Goal: Task Accomplishment & Management: Use online tool/utility

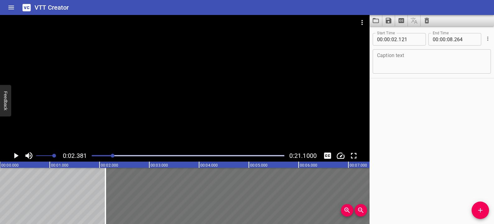
scroll to position [0, 70]
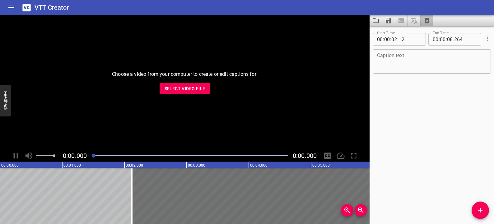
click at [422, 22] on button "Clear captions" at bounding box center [427, 20] width 12 height 11
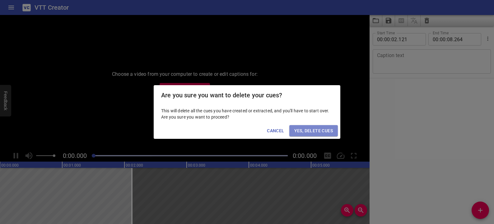
click at [334, 131] on button "Yes, Delete Cues" at bounding box center [314, 131] width 49 height 12
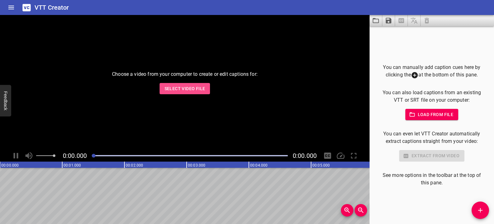
click at [194, 89] on span "Select Video File" at bounding box center [185, 89] width 41 height 8
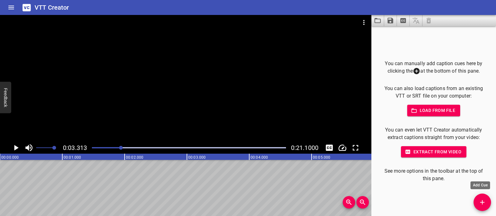
click at [484, 204] on icon "Add Cue" at bounding box center [481, 201] width 7 height 7
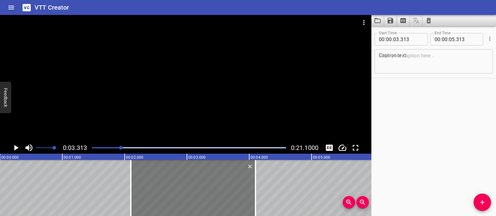
drag, startPoint x: 259, startPoint y: 180, endPoint x: 183, endPoint y: 180, distance: 75.7
click at [183, 180] on div at bounding box center [193, 188] width 125 height 56
type input "02"
type input "098"
type input "04"
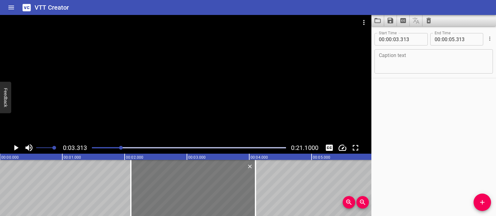
type input "098"
click at [365, 204] on icon "Zoom Out" at bounding box center [362, 201] width 7 height 7
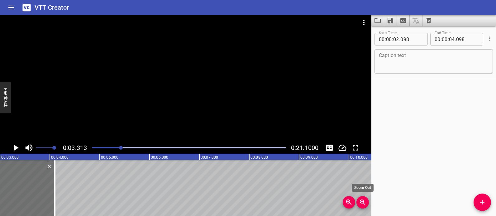
scroll to position [0, 165]
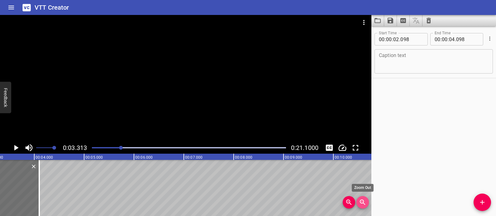
click at [362, 201] on icon "Zoom Out" at bounding box center [362, 201] width 7 height 7
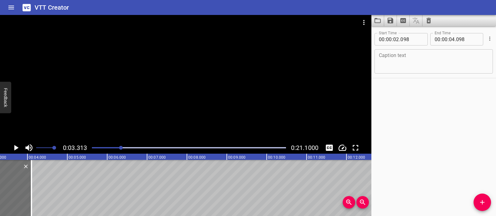
scroll to position [0, 68]
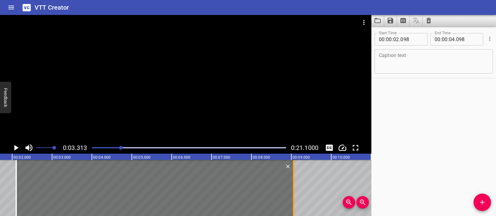
drag, startPoint x: 96, startPoint y: 199, endPoint x: 293, endPoint y: 201, distance: 197.4
click at [293, 201] on div at bounding box center [293, 188] width 1 height 56
type input "09"
type input "052"
click at [293, 201] on div at bounding box center [293, 188] width 1 height 56
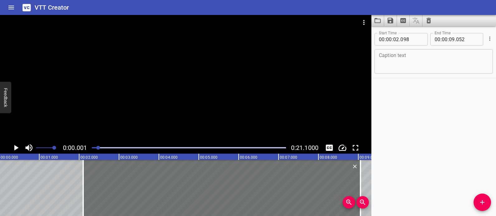
scroll to position [0, 0]
drag, startPoint x: 173, startPoint y: 147, endPoint x: 90, endPoint y: 149, distance: 82.5
click at [90, 149] on div at bounding box center [188, 147] width 201 height 9
click at [86, 177] on div at bounding box center [84, 188] width 6 height 56
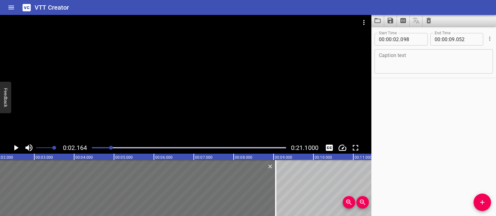
scroll to position [0, 86]
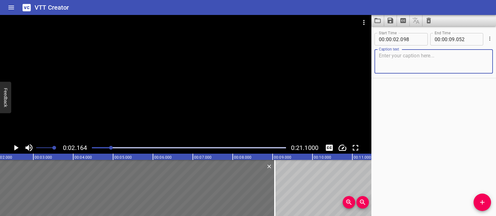
click at [384, 57] on textarea at bounding box center [434, 62] width 110 height 18
paste textarea "Long ago, the [GEOGRAPHIC_DATA] was dry and empty."
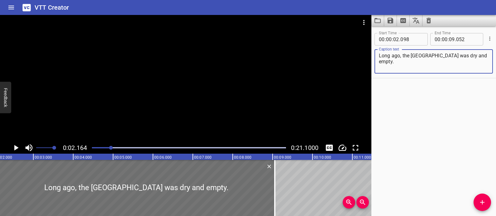
type textarea "Long ago, the [GEOGRAPHIC_DATA] was dry and empty."
click at [15, 146] on icon "Play/Pause" at bounding box center [16, 148] width 4 height 6
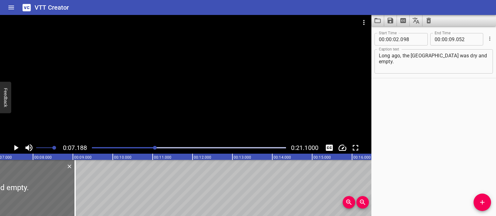
click at [10, 142] on button "Play/Pause" at bounding box center [16, 148] width 12 height 12
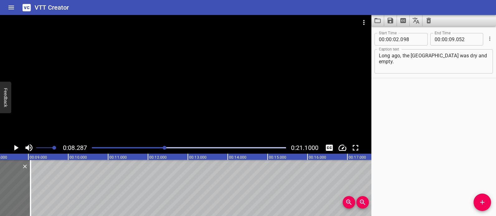
click at [10, 142] on button "Play/Pause" at bounding box center [16, 148] width 12 height 12
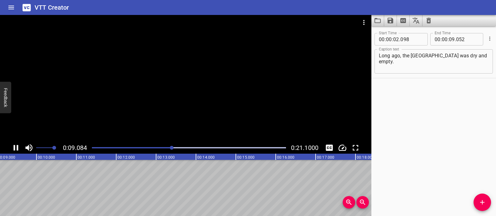
click at [8, 145] on div "0:09.084 0:21.1000" at bounding box center [185, 148] width 371 height 12
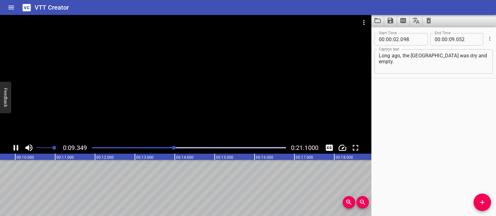
click at [14, 146] on icon "Play/Pause" at bounding box center [16, 148] width 5 height 6
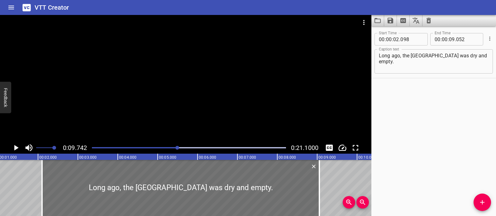
scroll to position [0, 18]
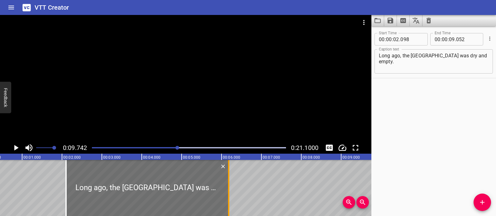
drag, startPoint x: 342, startPoint y: 184, endPoint x: 227, endPoint y: 176, distance: 114.8
click at [227, 176] on div at bounding box center [228, 188] width 6 height 56
type input "06"
type input "177"
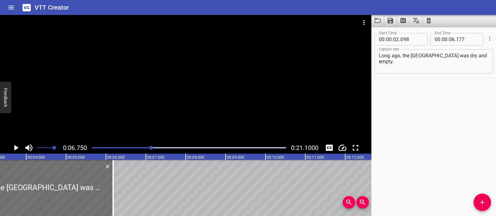
scroll to position [0, 131]
click at [481, 206] on button "Add Cue" at bounding box center [481, 201] width 17 height 17
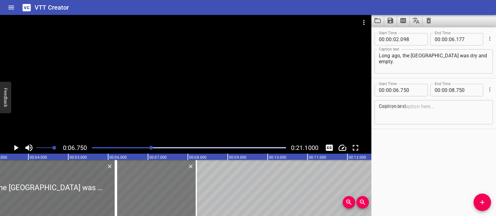
drag, startPoint x: 174, startPoint y: 178, endPoint x: 153, endPoint y: 178, distance: 21.5
click at [153, 178] on div at bounding box center [156, 188] width 80 height 56
type input "211"
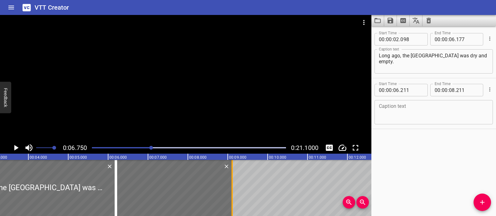
drag, startPoint x: 196, startPoint y: 188, endPoint x: 232, endPoint y: 192, distance: 36.0
click at [232, 192] on div at bounding box center [231, 188] width 1 height 56
type input "09"
type input "109"
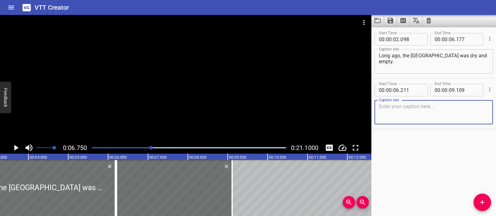
click at [400, 116] on textarea at bounding box center [434, 112] width 110 height 18
paste textarea "Long ago, the [GEOGRAPHIC_DATA] was dry and empty."
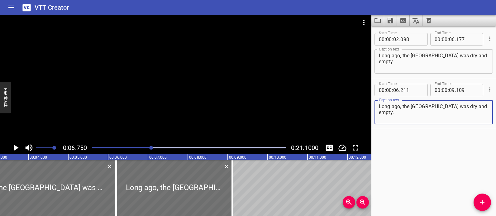
click at [379, 108] on textarea "Long ago, the [GEOGRAPHIC_DATA] was dry and empty." at bounding box center [434, 112] width 110 height 18
click at [379, 56] on textarea "Long ago, the [GEOGRAPHIC_DATA] was dry and empty." at bounding box center [434, 62] width 110 height 18
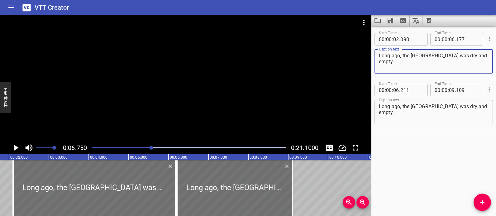
scroll to position [0, 60]
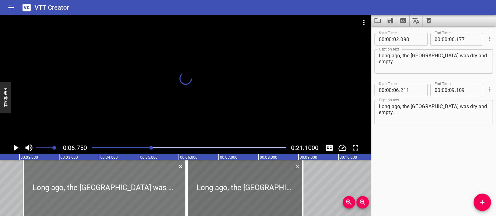
scroll to position [0, 79]
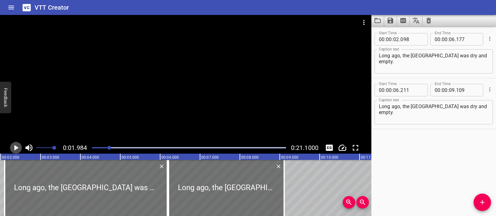
click at [16, 147] on icon "Play/Pause" at bounding box center [16, 148] width 4 height 6
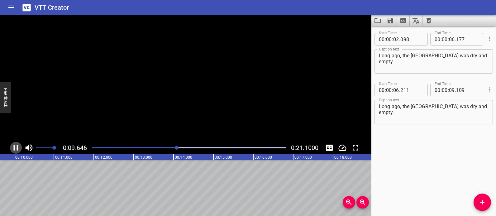
click at [16, 147] on icon "Play/Pause" at bounding box center [15, 147] width 9 height 9
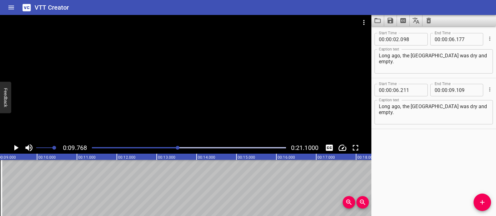
scroll to position [0, 360]
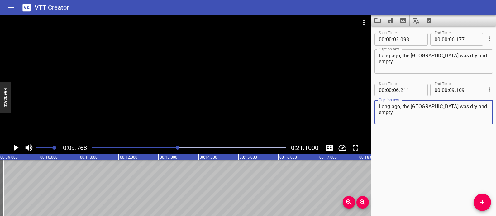
click at [399, 108] on textarea "Long ago, the [GEOGRAPHIC_DATA] was dry and empty." at bounding box center [434, 112] width 110 height 18
paste textarea "We will make the desert bloom"
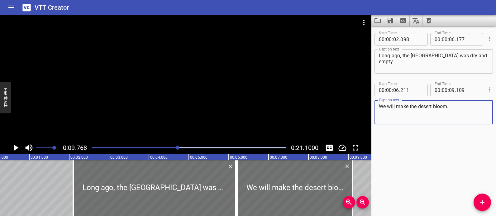
scroll to position [0, 0]
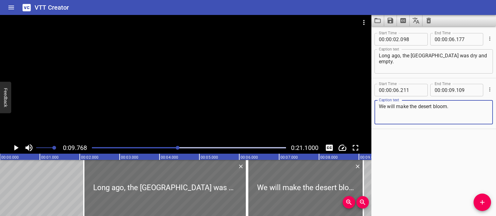
type textarea "We will make the desert bloom."
drag, startPoint x: 112, startPoint y: 212, endPoint x: 27, endPoint y: 187, distance: 89.1
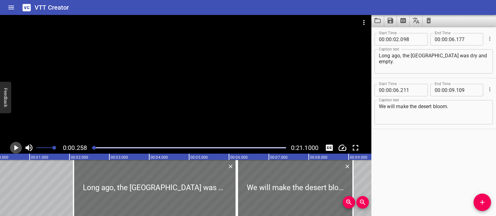
click at [17, 150] on icon "Play/Pause" at bounding box center [15, 147] width 9 height 9
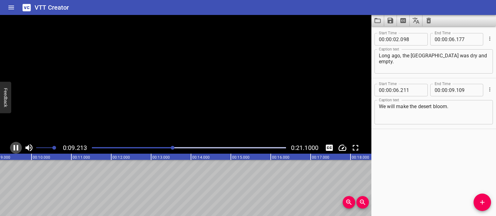
click at [17, 150] on icon "Play/Pause" at bounding box center [16, 148] width 5 height 6
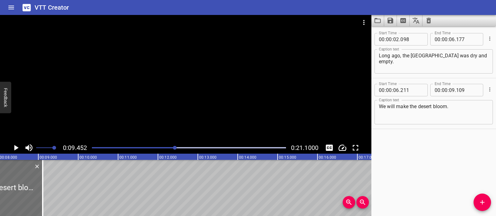
scroll to position [0, 300]
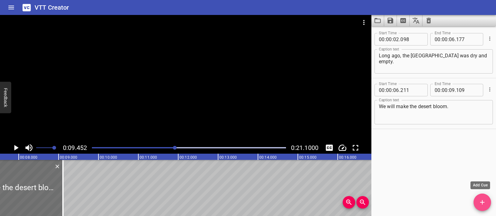
click at [477, 201] on span "Add Cue" at bounding box center [481, 201] width 17 height 7
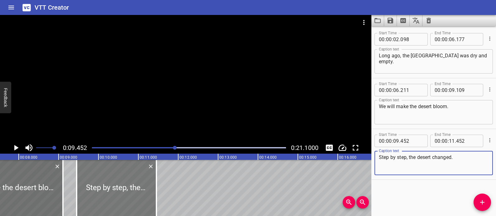
type textarea "Step by step, the desert changed."
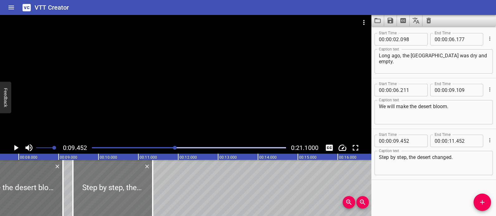
drag, startPoint x: 98, startPoint y: 178, endPoint x: 94, endPoint y: 179, distance: 3.7
click at [94, 179] on div at bounding box center [113, 188] width 80 height 56
type input "358"
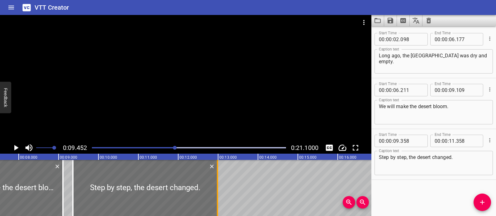
drag, startPoint x: 153, startPoint y: 185, endPoint x: 218, endPoint y: 188, distance: 64.8
click at [218, 188] on div at bounding box center [217, 188] width 6 height 56
type input "12"
type input "983"
click at [48, 187] on div at bounding box center [5, 188] width 116 height 56
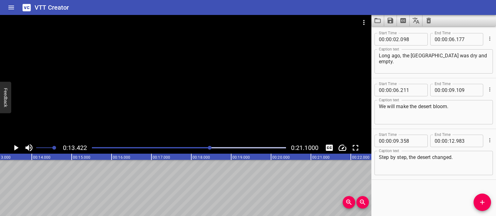
scroll to position [0, 535]
click at [481, 202] on icon "Add Cue" at bounding box center [481, 201] width 7 height 7
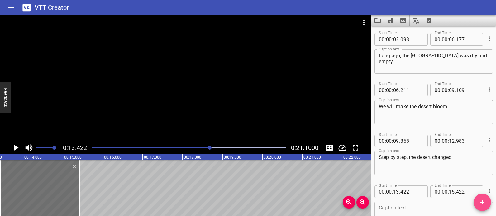
click at [481, 202] on icon "Add Cue" at bounding box center [481, 201] width 7 height 7
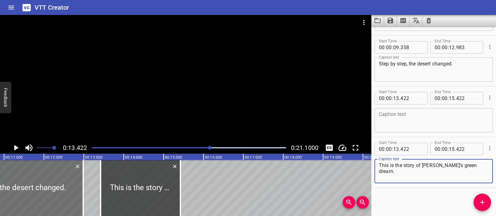
scroll to position [0, 432]
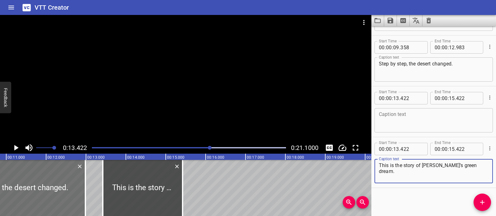
type textarea "This is the story of [PERSON_NAME]’s green dream."
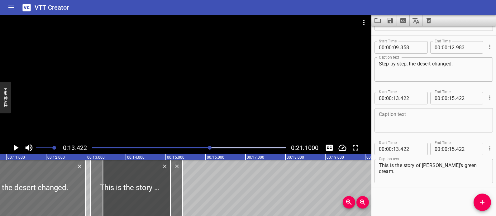
drag, startPoint x: 124, startPoint y: 179, endPoint x: 111, endPoint y: 181, distance: 12.2
click at [111, 181] on div at bounding box center [131, 188] width 80 height 56
type input "117"
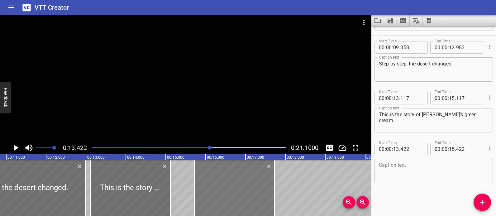
drag, startPoint x: 168, startPoint y: 185, endPoint x: 260, endPoint y: 197, distance: 92.6
click at [260, 197] on div at bounding box center [235, 188] width 80 height 56
type input "15"
type input "727"
type input "17"
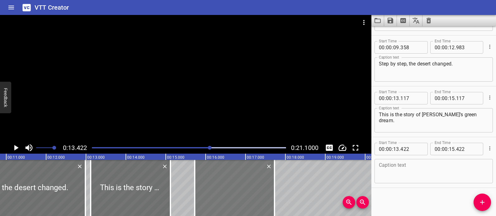
type input "727"
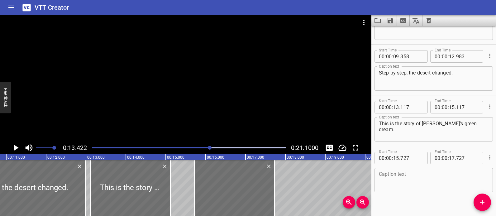
scroll to position [88, 0]
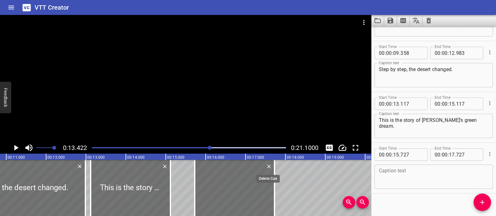
click at [269, 165] on icon "Delete" at bounding box center [269, 166] width 6 height 6
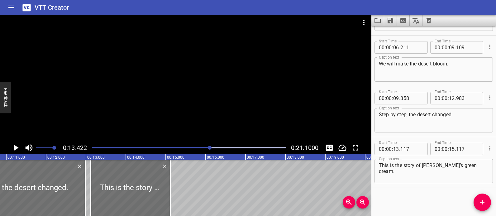
scroll to position [43, 0]
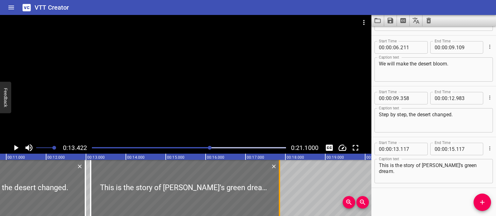
drag, startPoint x: 171, startPoint y: 191, endPoint x: 280, endPoint y: 193, distance: 109.0
click at [280, 193] on div at bounding box center [279, 188] width 6 height 56
type input "17"
type input "852"
click at [280, 193] on div at bounding box center [279, 188] width 6 height 56
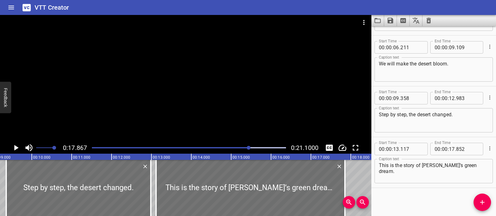
scroll to position [0, 337]
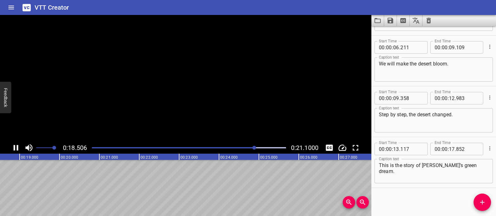
scroll to position [0, 749]
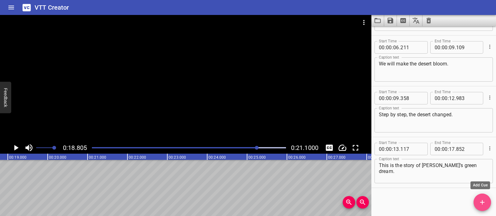
click at [479, 201] on icon "Add Cue" at bounding box center [481, 201] width 7 height 7
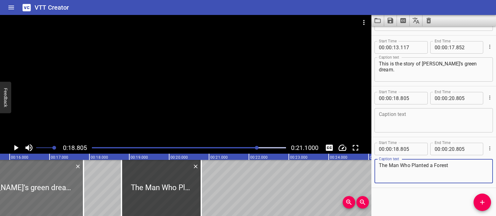
scroll to position [0, 612]
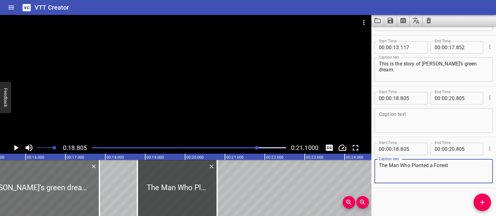
type textarea "The Man Who Planted a Forest"
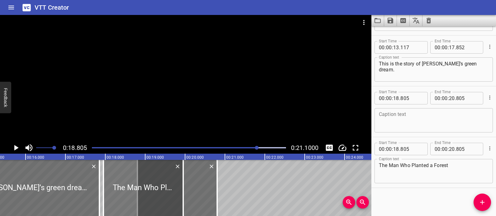
drag, startPoint x: 150, startPoint y: 182, endPoint x: 116, endPoint y: 179, distance: 34.0
click at [116, 179] on div at bounding box center [143, 188] width 80 height 56
type input "17"
type input "954"
type input "19"
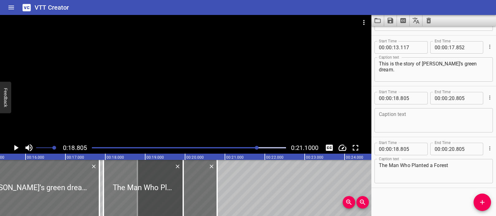
type input "954"
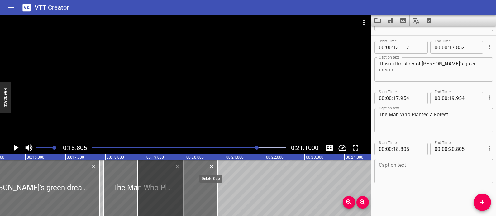
click at [213, 167] on icon "Delete" at bounding box center [211, 166] width 6 height 6
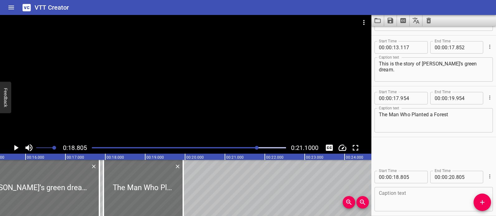
scroll to position [93, 0]
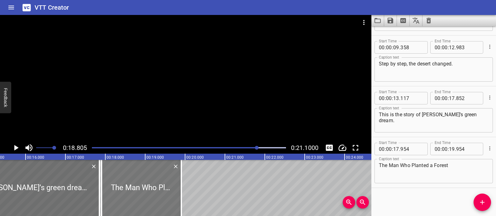
click at [143, 187] on div at bounding box center [142, 188] width 80 height 56
type input "907"
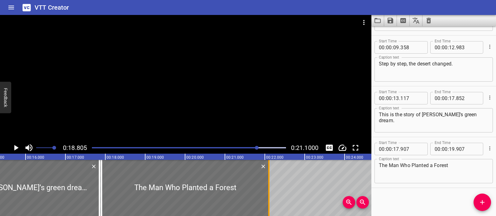
drag, startPoint x: 181, startPoint y: 194, endPoint x: 268, endPoint y: 196, distance: 87.5
click at [268, 196] on div at bounding box center [268, 188] width 1 height 56
type input "22"
type input "102"
click at [181, 192] on div at bounding box center [184, 188] width 167 height 56
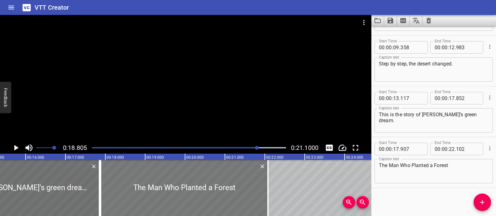
type input "883"
type input "079"
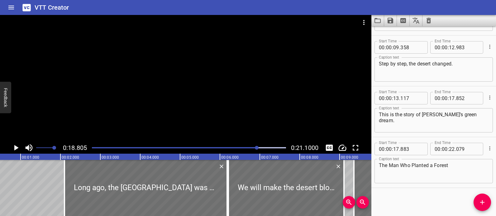
scroll to position [0, 0]
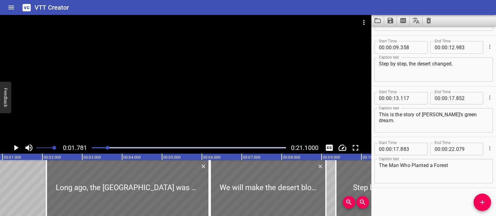
scroll to position [0, 0]
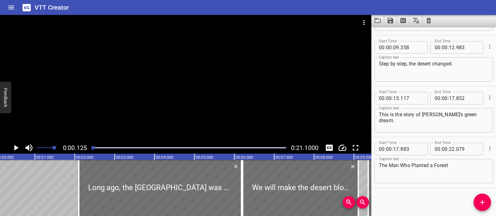
click at [17, 150] on icon "Play/Pause" at bounding box center [15, 147] width 9 height 9
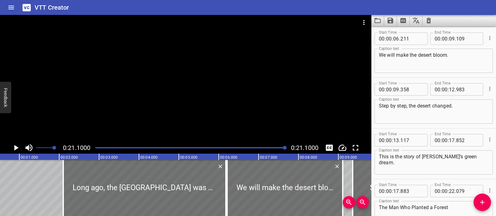
scroll to position [0, 0]
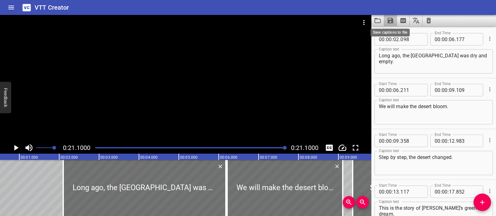
click at [390, 22] on icon "Save captions to file" at bounding box center [389, 20] width 7 height 7
click at [393, 35] on li "Save to VTT file" at bounding box center [407, 34] width 46 height 11
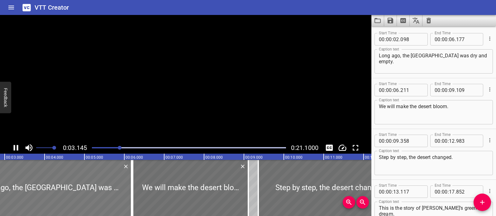
scroll to position [0, 130]
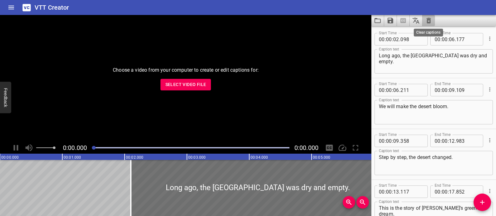
click at [427, 22] on icon "Clear captions" at bounding box center [428, 20] width 7 height 7
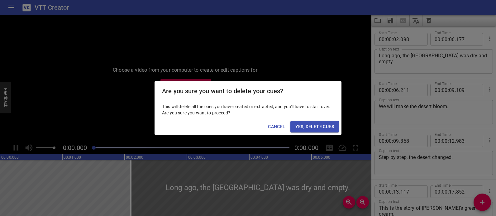
click at [313, 129] on span "Yes, Delete Cues" at bounding box center [314, 127] width 39 height 8
